Goal: Find specific page/section: Find specific page/section

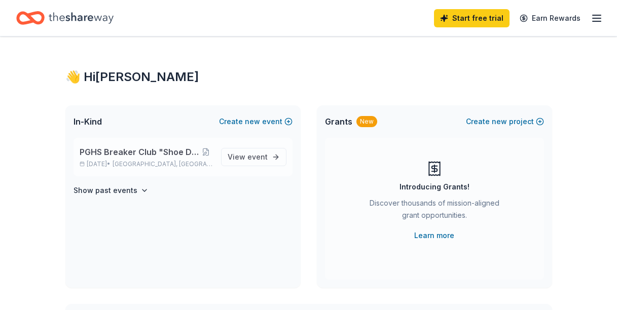
click at [129, 152] on span "PGHS Breaker Club "Shoe Dance" Fundraiser" at bounding box center [140, 152] width 120 height 12
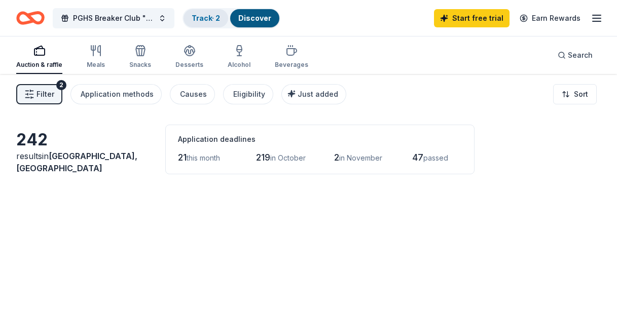
click at [204, 16] on link "Track · 2" at bounding box center [206, 18] width 28 height 9
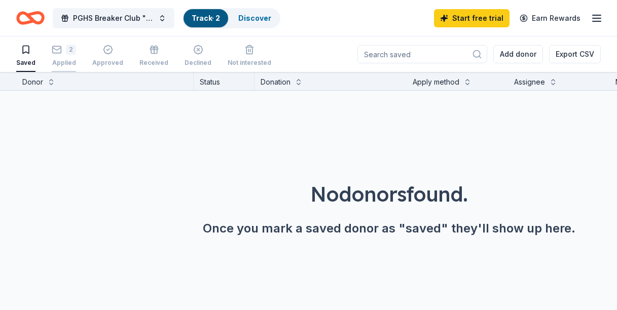
click at [60, 58] on div "2 Applied" at bounding box center [64, 56] width 24 height 22
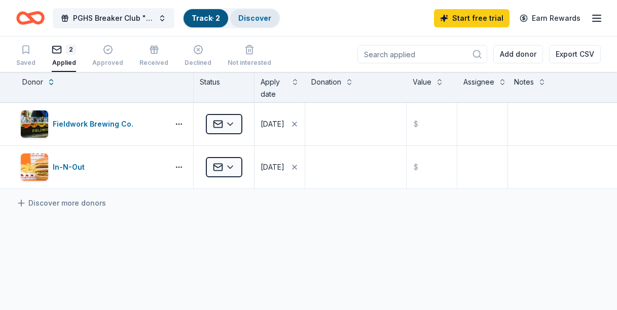
click at [252, 18] on link "Discover" at bounding box center [254, 18] width 33 height 9
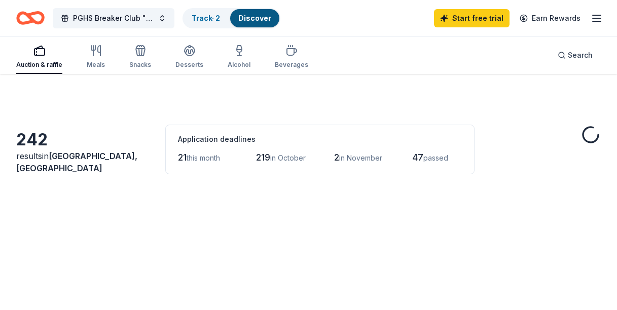
click at [258, 19] on link "Discover" at bounding box center [254, 18] width 33 height 9
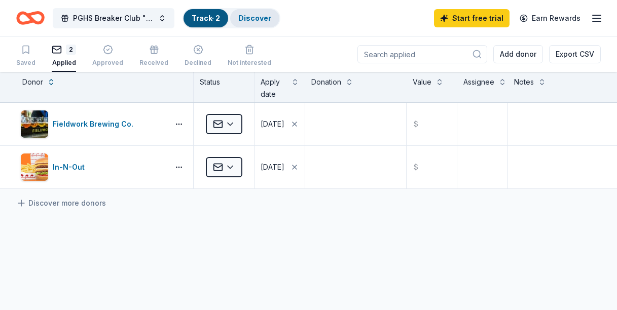
click at [259, 17] on link "Discover" at bounding box center [254, 18] width 33 height 9
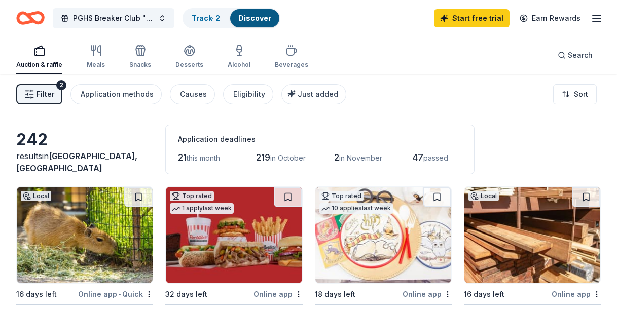
click at [596, 21] on line "button" at bounding box center [597, 21] width 8 height 0
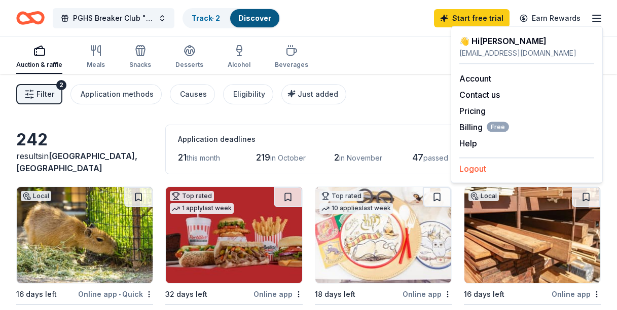
click at [476, 171] on button "Logout" at bounding box center [473, 169] width 27 height 12
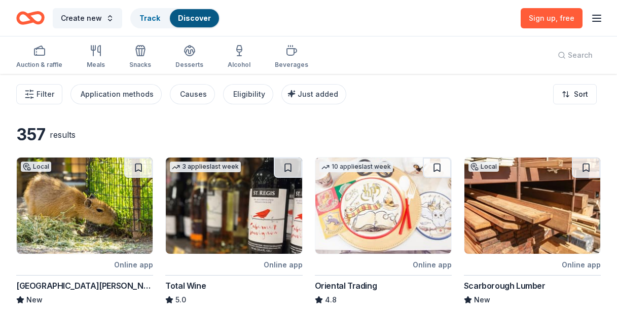
click at [602, 21] on icon "button" at bounding box center [597, 18] width 12 height 12
